Goal: Task Accomplishment & Management: Complete application form

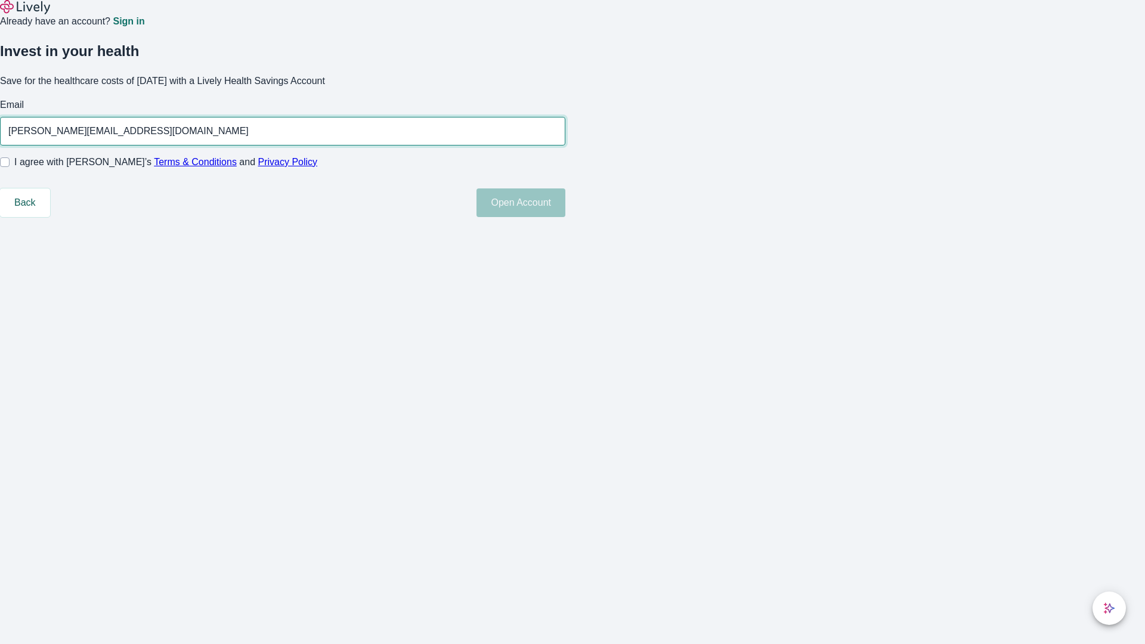
type input "[PERSON_NAME][EMAIL_ADDRESS][DOMAIN_NAME]"
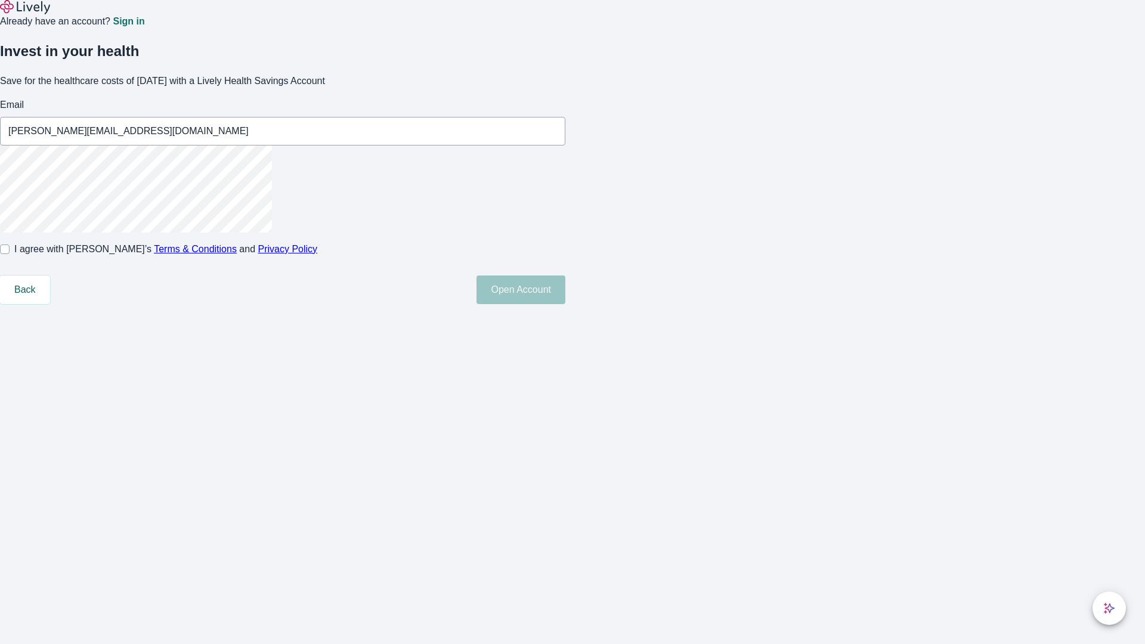
click at [10, 254] on input "I agree with Lively’s Terms & Conditions and Privacy Policy" at bounding box center [5, 249] width 10 height 10
checkbox input "true"
click at [565, 304] on button "Open Account" at bounding box center [520, 289] width 89 height 29
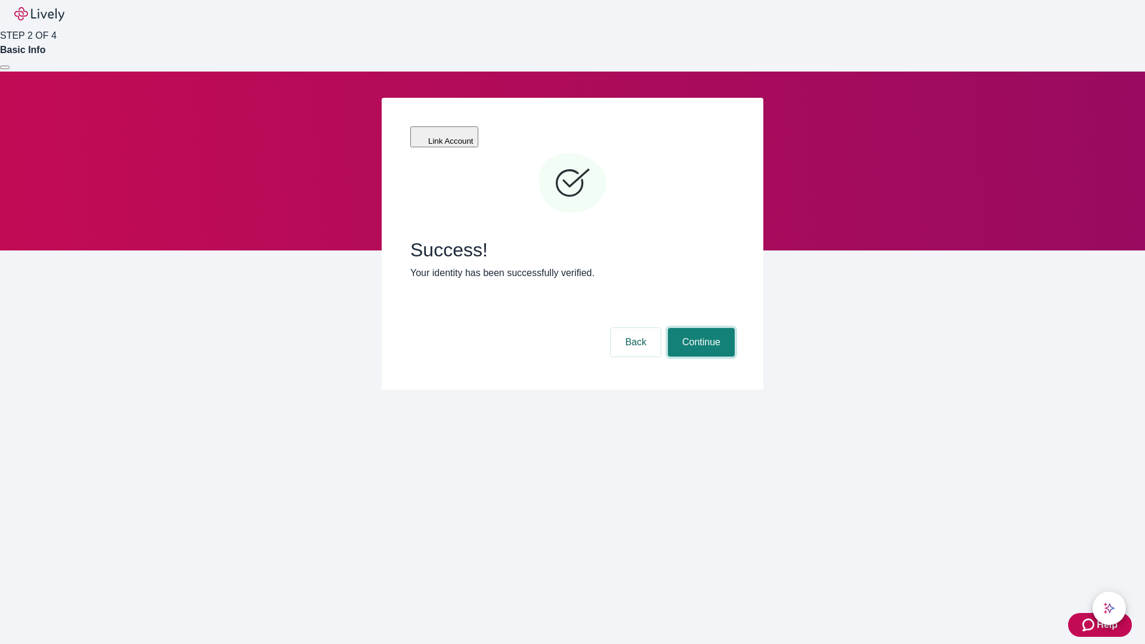
click at [699, 328] on button "Continue" at bounding box center [701, 342] width 67 height 29
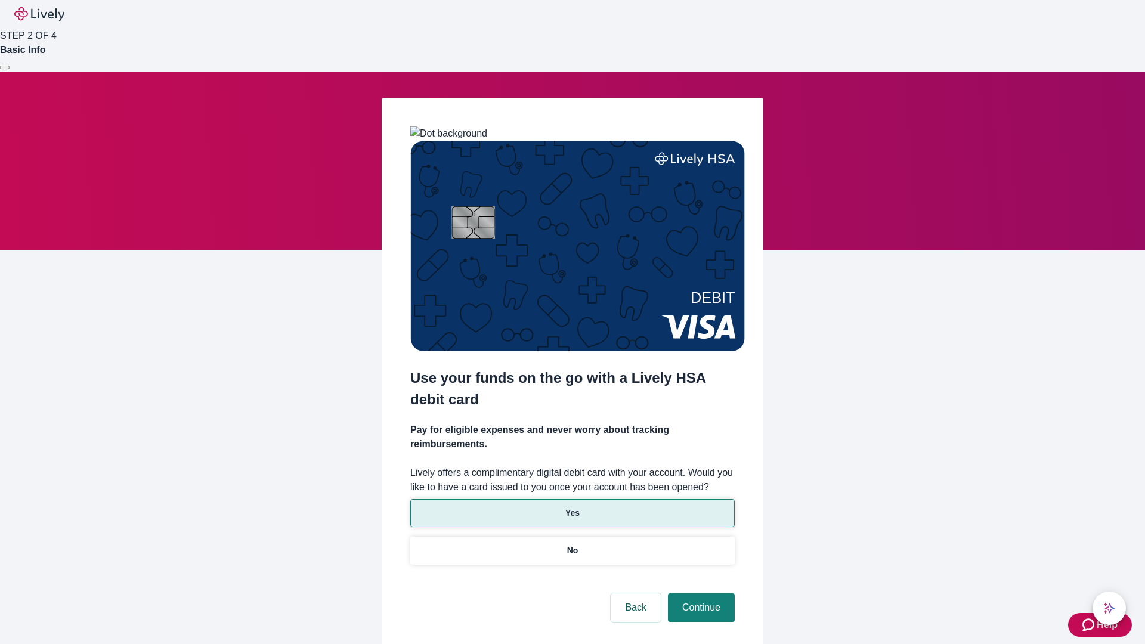
click at [572, 507] on p "Yes" at bounding box center [572, 513] width 14 height 13
click at [699, 593] on button "Continue" at bounding box center [701, 607] width 67 height 29
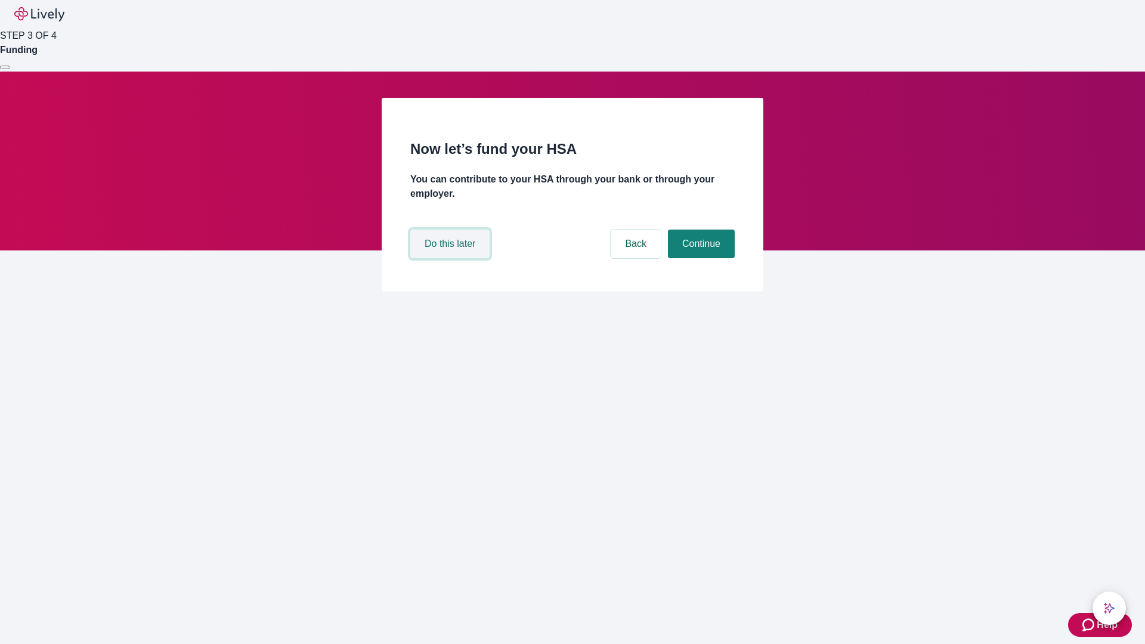
click at [451, 258] on button "Do this later" at bounding box center [449, 244] width 79 height 29
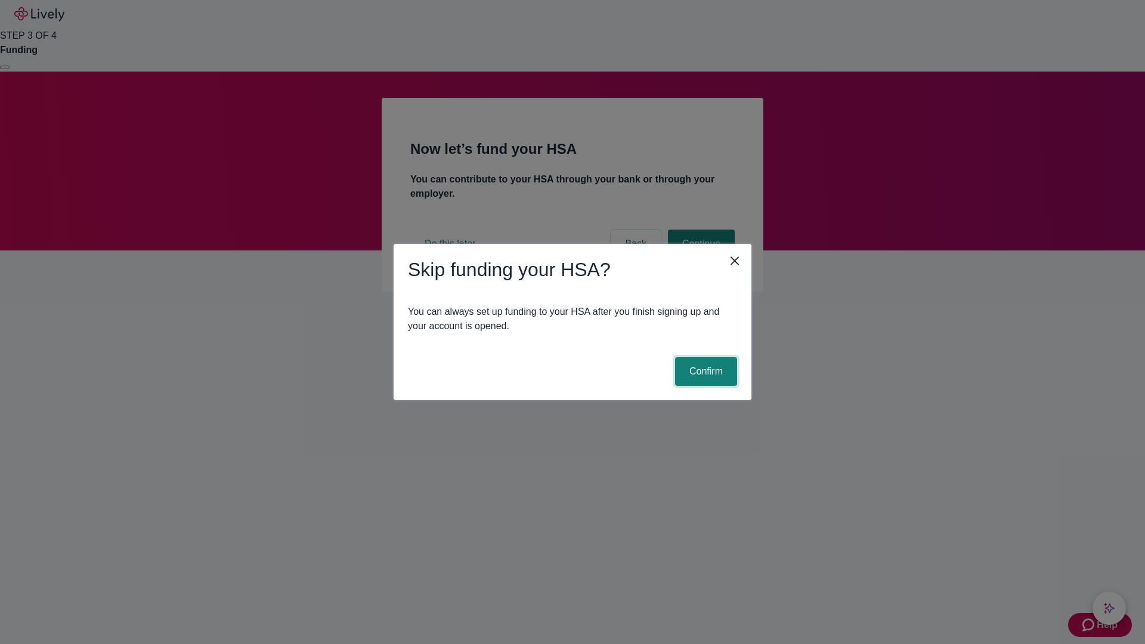
click at [704, 371] on button "Confirm" at bounding box center [706, 371] width 62 height 29
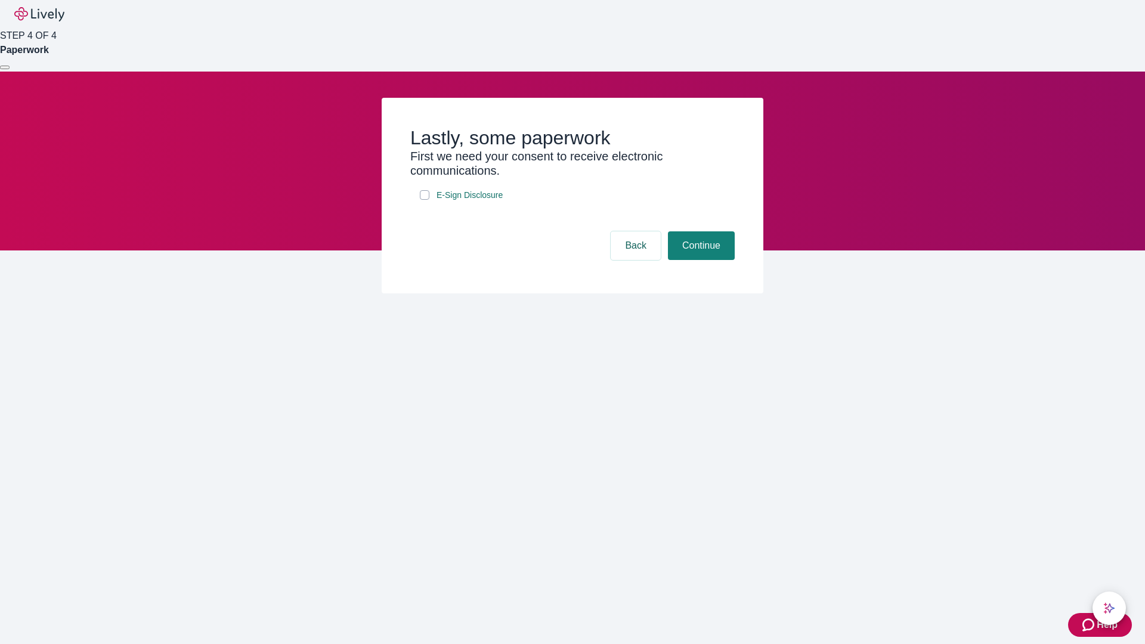
click at [424, 200] on input "E-Sign Disclosure" at bounding box center [425, 195] width 10 height 10
checkbox input "true"
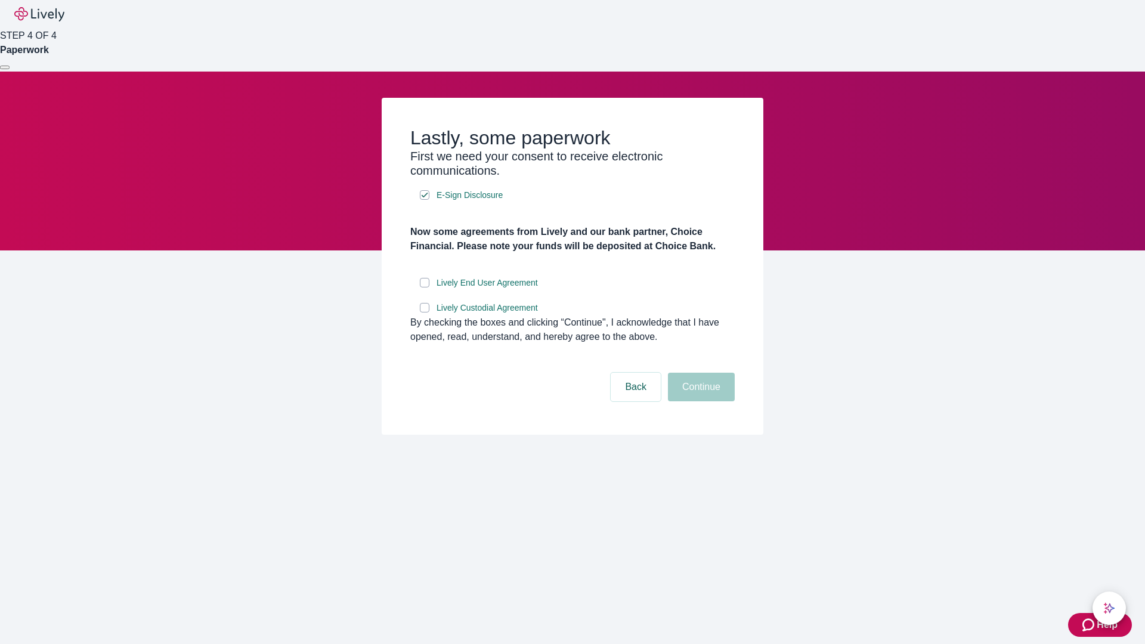
click at [424, 287] on input "Lively End User Agreement" at bounding box center [425, 283] width 10 height 10
checkbox input "true"
click at [424, 312] on input "Lively Custodial Agreement" at bounding box center [425, 308] width 10 height 10
checkbox input "true"
click at [699, 401] on button "Continue" at bounding box center [701, 387] width 67 height 29
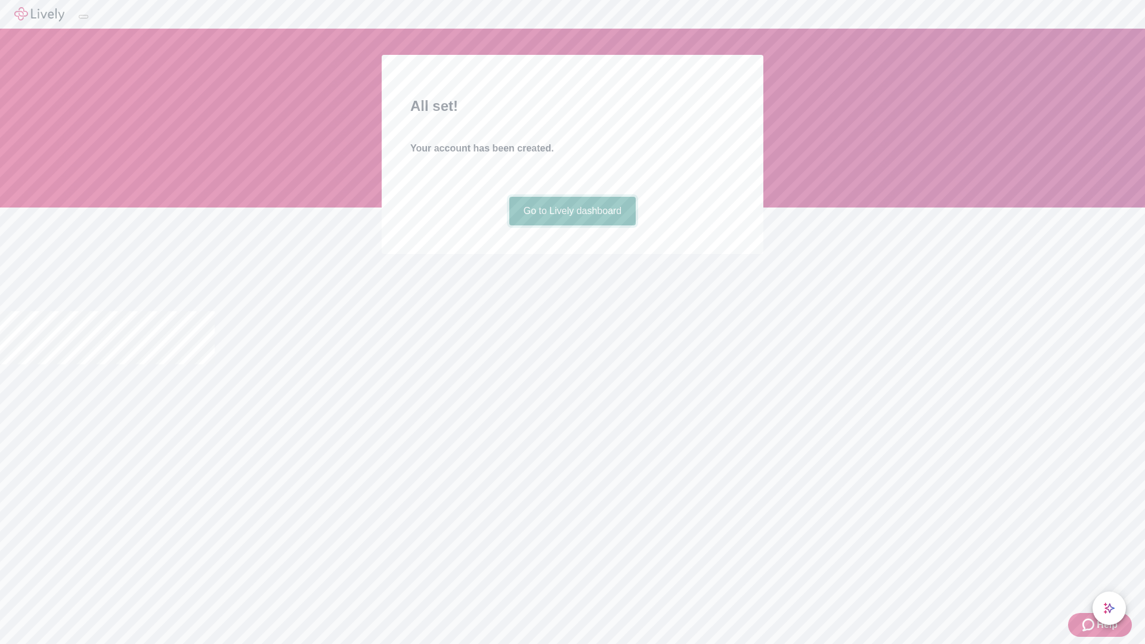
click at [572, 225] on link "Go to Lively dashboard" at bounding box center [572, 211] width 127 height 29
